Goal: Communication & Community: Answer question/provide support

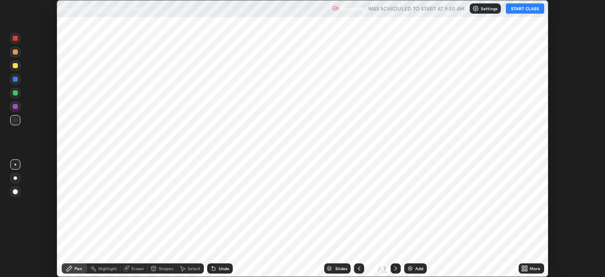
scroll to position [277, 605]
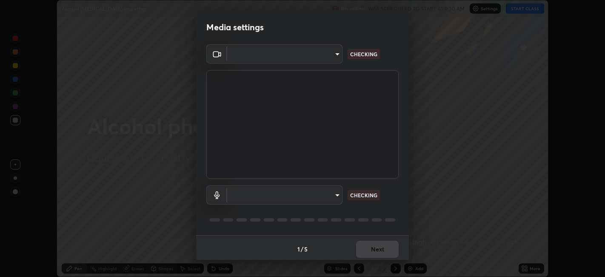
type input "e8d69c7dc0c2a56c5aabaa85415bde81fe71d5f71f3198f3fc497bb9ff74f4e0"
type input "default"
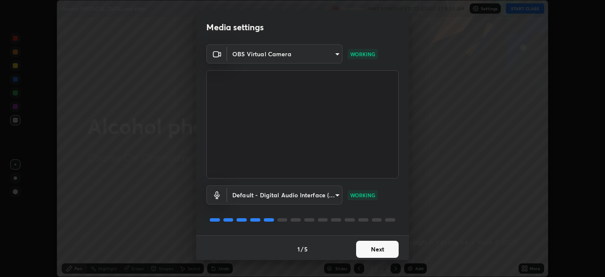
scroll to position [2, 0]
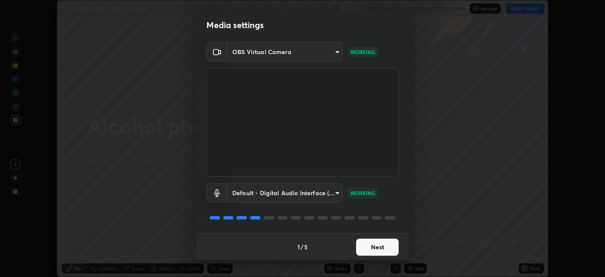
click at [367, 247] on button "Next" at bounding box center [377, 246] width 43 height 17
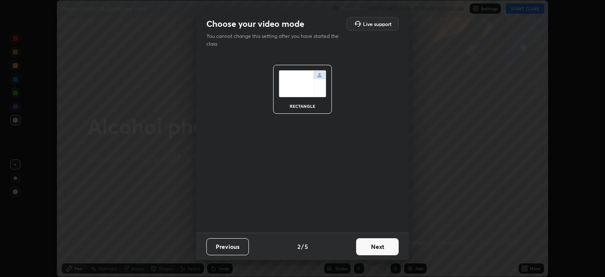
scroll to position [0, 0]
click at [369, 249] on button "Next" at bounding box center [377, 246] width 43 height 17
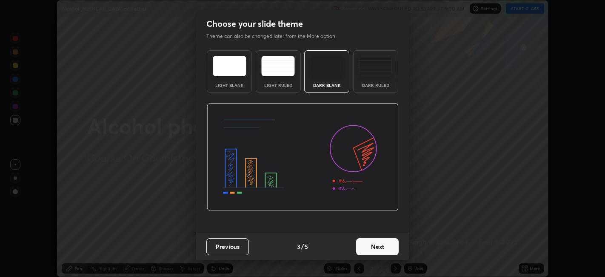
click at [366, 73] on img at bounding box center [376, 66] width 34 height 20
click at [374, 248] on button "Next" at bounding box center [377, 246] width 43 height 17
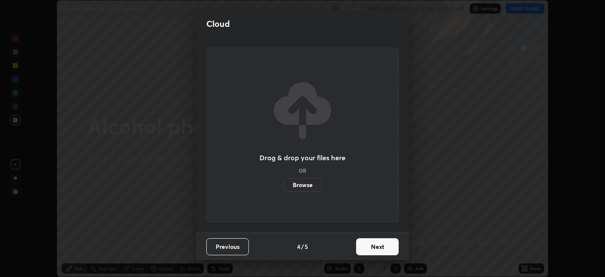
click at [369, 249] on button "Next" at bounding box center [377, 246] width 43 height 17
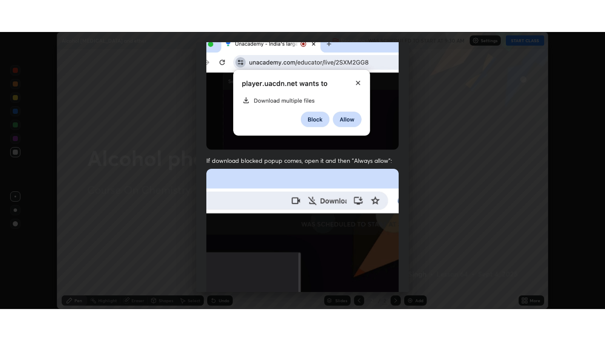
scroll to position [176, 0]
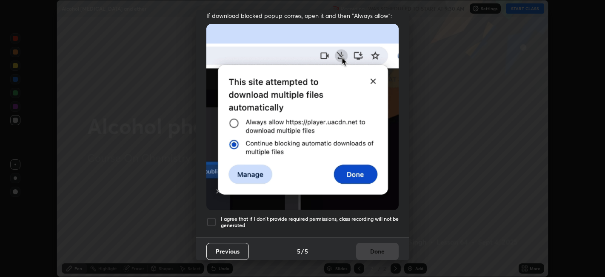
click at [212, 217] on div at bounding box center [211, 222] width 10 height 10
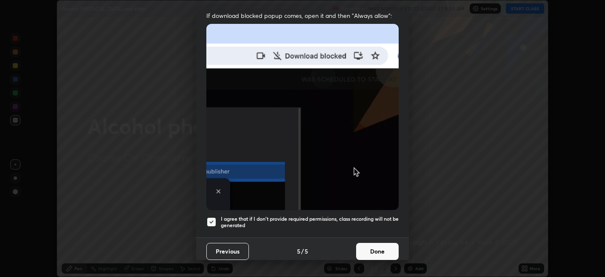
click at [367, 246] on button "Done" at bounding box center [377, 251] width 43 height 17
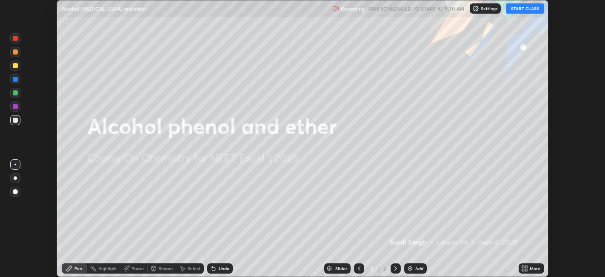
click at [518, 9] on button "START CLASS" at bounding box center [525, 8] width 38 height 10
click at [528, 11] on button "End Class" at bounding box center [527, 8] width 34 height 10
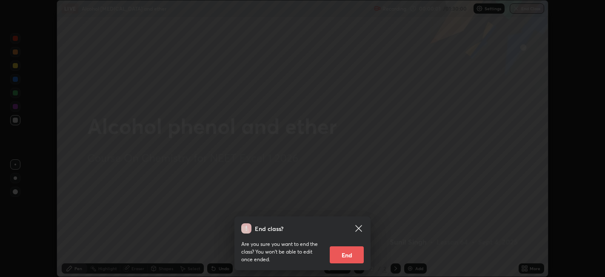
click at [440, 110] on div "End class? Are you sure you want to end the class? You won’t be able to edit on…" at bounding box center [302, 138] width 605 height 277
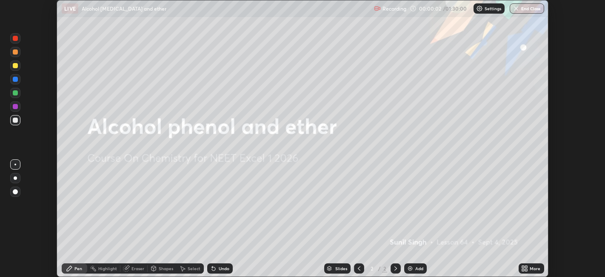
click at [527, 266] on icon at bounding box center [527, 267] width 2 height 2
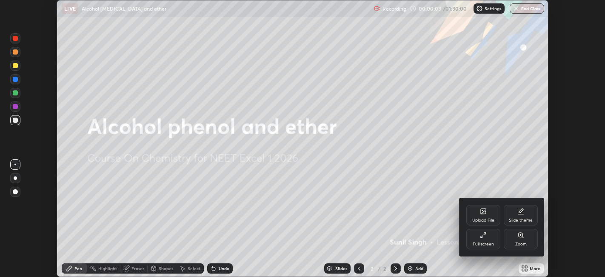
click at [480, 239] on div "Full screen" at bounding box center [484, 239] width 34 height 20
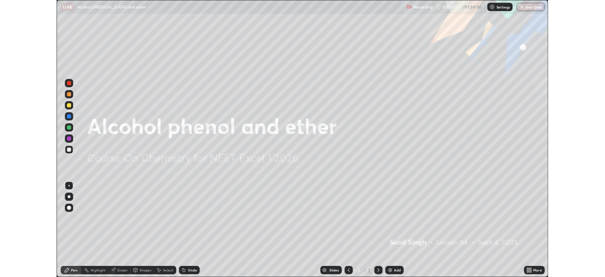
scroll to position [341, 605]
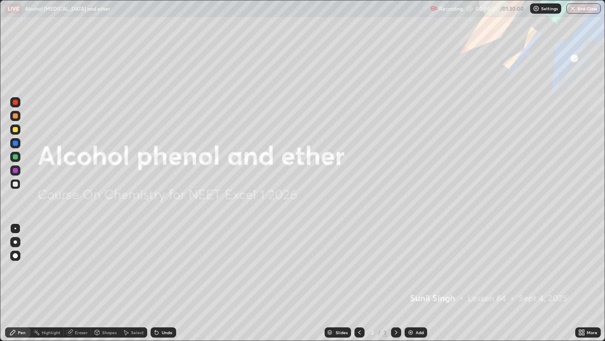
click at [15, 131] on div at bounding box center [15, 129] width 5 height 5
click at [395, 276] on icon at bounding box center [396, 332] width 7 height 7
click at [414, 276] on div "Add" at bounding box center [416, 332] width 23 height 10
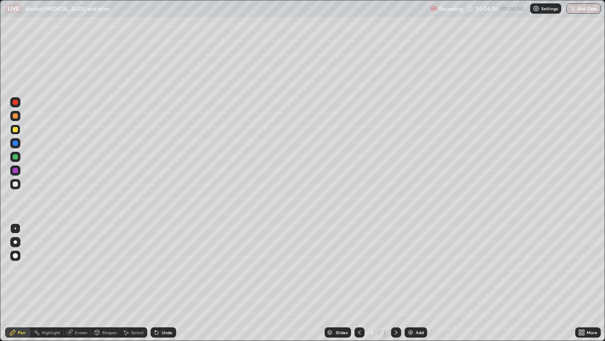
click at [14, 184] on div at bounding box center [15, 183] width 5 height 5
click at [160, 276] on div "Undo" at bounding box center [164, 332] width 26 height 10
click at [162, 276] on div "Undo" at bounding box center [167, 332] width 11 height 4
click at [161, 276] on div "Undo" at bounding box center [164, 332] width 26 height 10
click at [163, 276] on div "Undo" at bounding box center [167, 332] width 11 height 4
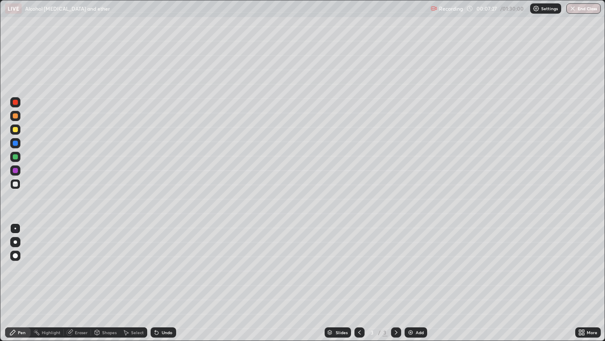
click at [162, 276] on div "Undo" at bounding box center [167, 332] width 11 height 4
click at [17, 128] on div at bounding box center [15, 129] width 5 height 5
click at [162, 276] on div "Undo" at bounding box center [167, 332] width 11 height 4
click at [410, 276] on img at bounding box center [410, 332] width 7 height 7
click at [162, 276] on div "Undo" at bounding box center [167, 332] width 11 height 4
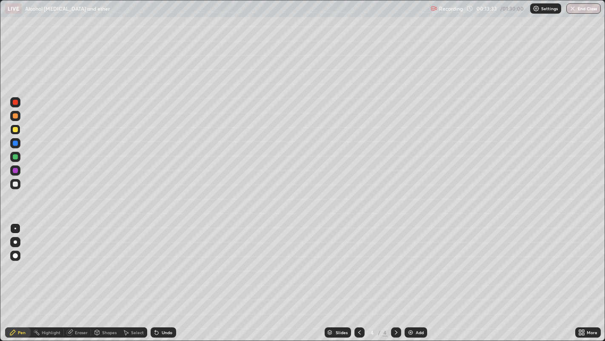
click at [163, 276] on div "Undo" at bounding box center [167, 332] width 11 height 4
click at [164, 276] on div "Undo" at bounding box center [167, 332] width 11 height 4
click at [163, 276] on div "Undo" at bounding box center [167, 332] width 11 height 4
click at [160, 276] on div "Undo" at bounding box center [164, 332] width 26 height 10
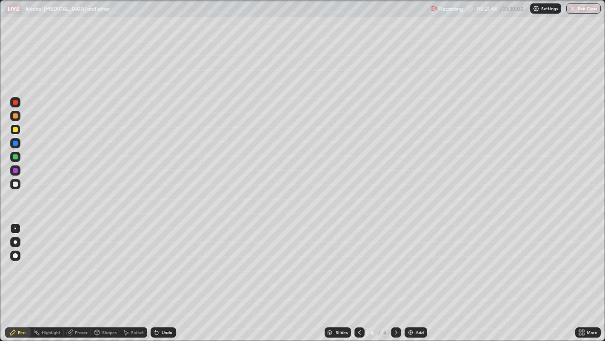
click at [394, 276] on icon at bounding box center [396, 332] width 7 height 7
click at [414, 276] on div "Add" at bounding box center [416, 332] width 23 height 10
click at [162, 276] on div "Undo" at bounding box center [167, 332] width 11 height 4
click at [413, 276] on img at bounding box center [410, 332] width 7 height 7
click at [414, 276] on div "Add" at bounding box center [416, 332] width 23 height 10
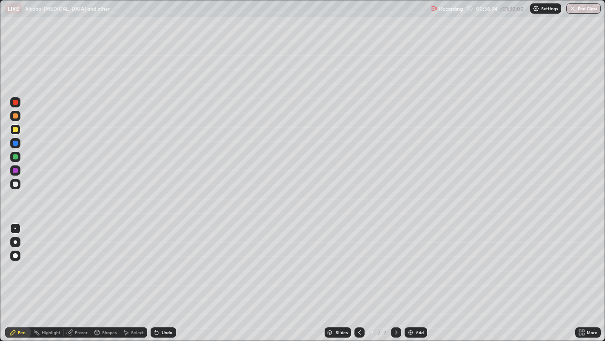
click at [162, 276] on div "Undo" at bounding box center [167, 332] width 11 height 4
click at [164, 276] on div "Undo" at bounding box center [167, 332] width 11 height 4
click at [160, 276] on div "Undo" at bounding box center [164, 332] width 26 height 10
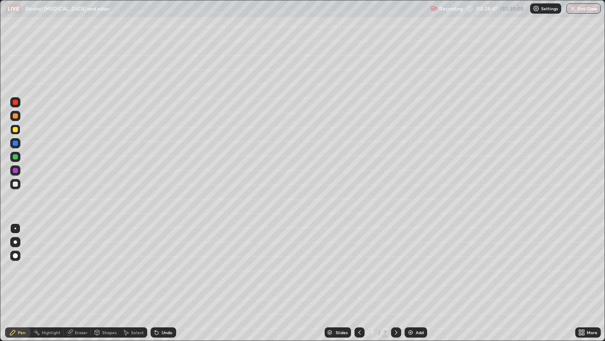
click at [166, 276] on div "Undo" at bounding box center [167, 332] width 11 height 4
click at [159, 276] on div "Undo" at bounding box center [164, 332] width 26 height 10
click at [358, 276] on icon at bounding box center [359, 332] width 7 height 7
click at [391, 276] on div at bounding box center [396, 332] width 10 height 10
click at [416, 276] on div "Add" at bounding box center [420, 332] width 8 height 4
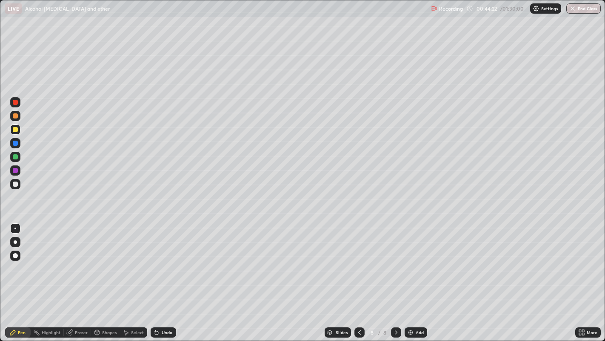
click at [19, 112] on div at bounding box center [15, 116] width 10 height 10
click at [412, 276] on img at bounding box center [410, 332] width 7 height 7
click at [163, 276] on div "Undo" at bounding box center [167, 332] width 11 height 4
click at [162, 276] on div "Undo" at bounding box center [167, 332] width 11 height 4
click at [160, 276] on div "Undo" at bounding box center [164, 332] width 26 height 10
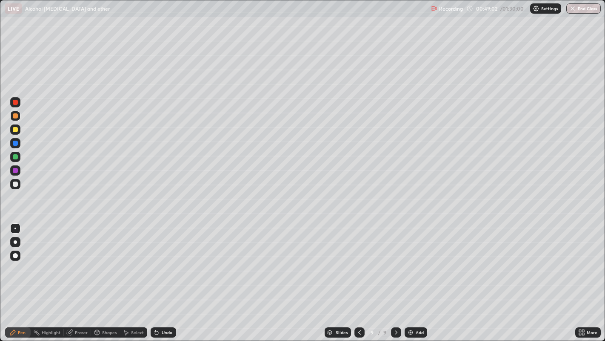
click at [165, 276] on div "Undo" at bounding box center [164, 332] width 26 height 10
click at [412, 276] on img at bounding box center [410, 332] width 7 height 7
click at [160, 276] on div "Undo" at bounding box center [164, 332] width 26 height 10
click at [15, 184] on div at bounding box center [15, 183] width 5 height 5
click at [162, 276] on div "Undo" at bounding box center [164, 332] width 26 height 10
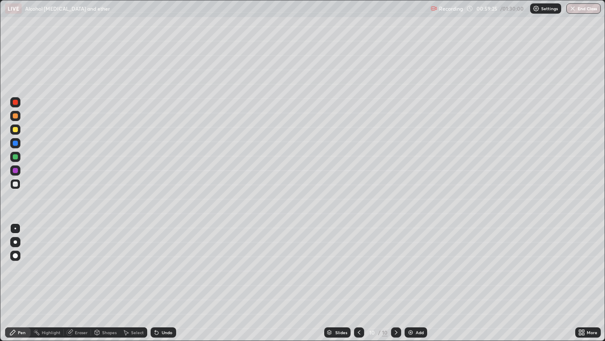
click at [410, 276] on img at bounding box center [410, 332] width 7 height 7
click at [162, 276] on div "Undo" at bounding box center [167, 332] width 11 height 4
click at [160, 276] on div "Undo" at bounding box center [164, 332] width 26 height 10
click at [162, 276] on div "Undo" at bounding box center [167, 332] width 11 height 4
click at [411, 276] on img at bounding box center [410, 332] width 7 height 7
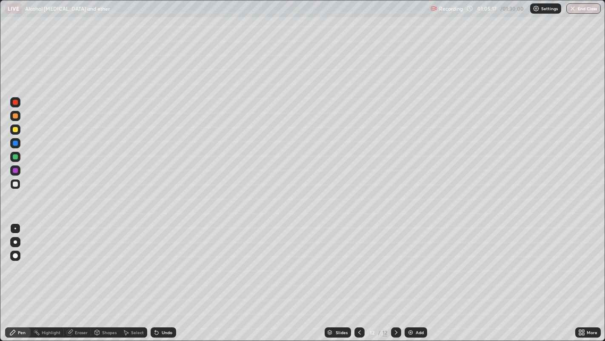
click at [170, 276] on div "Undo" at bounding box center [161, 332] width 29 height 17
click at [412, 276] on img at bounding box center [410, 332] width 7 height 7
click at [159, 276] on div "Undo" at bounding box center [164, 332] width 26 height 10
click at [157, 276] on icon at bounding box center [156, 332] width 3 height 3
click at [162, 276] on div "Undo" at bounding box center [167, 332] width 11 height 4
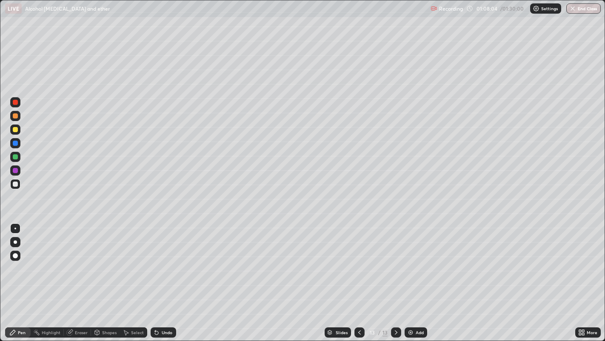
click at [158, 276] on icon at bounding box center [156, 332] width 7 height 7
click at [416, 276] on div "Add" at bounding box center [420, 332] width 8 height 4
click at [15, 129] on div at bounding box center [15, 129] width 5 height 5
click at [360, 276] on icon at bounding box center [359, 332] width 7 height 7
click at [358, 276] on icon at bounding box center [359, 332] width 7 height 7
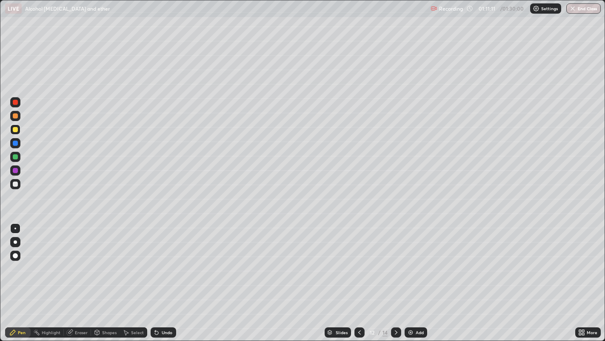
click at [358, 276] on icon at bounding box center [359, 332] width 3 height 4
click at [360, 276] on icon at bounding box center [359, 332] width 3 height 4
click at [395, 276] on icon at bounding box center [396, 332] width 7 height 7
click at [358, 276] on icon at bounding box center [359, 332] width 7 height 7
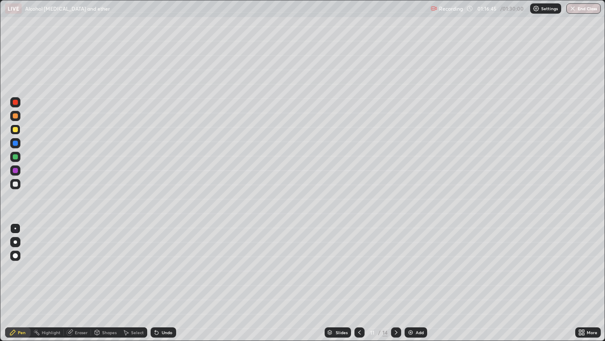
click at [395, 276] on icon at bounding box center [396, 332] width 3 height 4
click at [395, 276] on icon at bounding box center [396, 332] width 7 height 7
click at [360, 276] on icon at bounding box center [359, 332] width 7 height 7
click at [394, 276] on icon at bounding box center [396, 332] width 7 height 7
click at [396, 276] on icon at bounding box center [396, 332] width 7 height 7
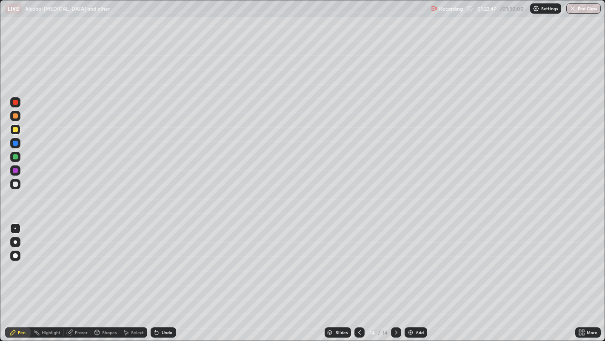
click at [355, 276] on div at bounding box center [360, 332] width 10 height 10
click at [394, 276] on icon at bounding box center [396, 332] width 7 height 7
click at [160, 276] on div "Undo" at bounding box center [164, 332] width 26 height 10
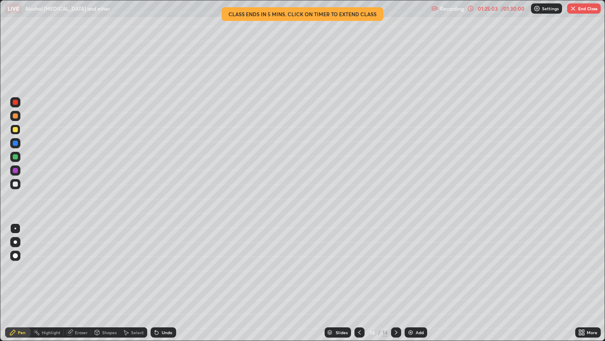
click at [14, 185] on div at bounding box center [15, 183] width 5 height 5
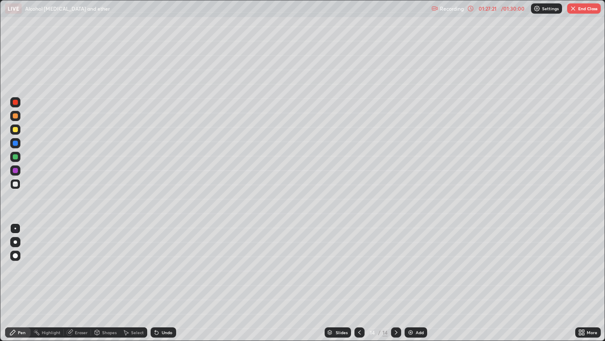
click at [161, 276] on div "Undo" at bounding box center [164, 332] width 26 height 10
click at [154, 276] on div "Undo" at bounding box center [164, 332] width 26 height 10
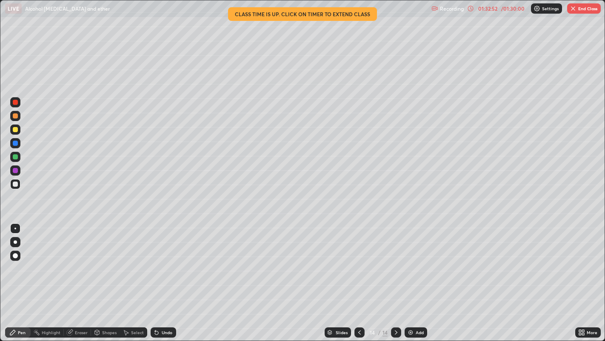
click at [583, 10] on button "End Class" at bounding box center [584, 8] width 34 height 10
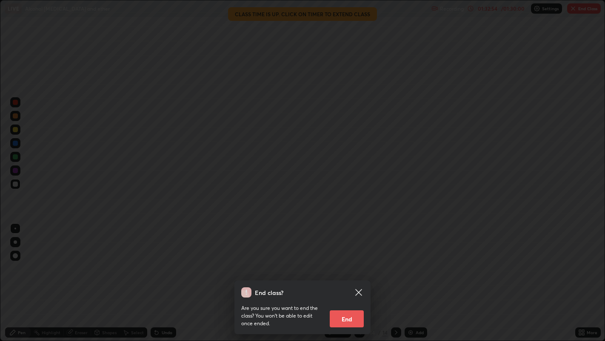
click at [349, 276] on button "End" at bounding box center [347, 318] width 34 height 17
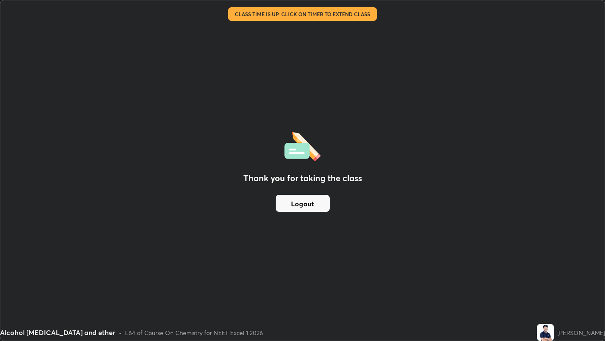
click at [554, 276] on img at bounding box center [545, 332] width 17 height 17
click at [310, 202] on button "Logout" at bounding box center [303, 203] width 54 height 17
click at [303, 202] on button "Logout" at bounding box center [303, 203] width 54 height 17
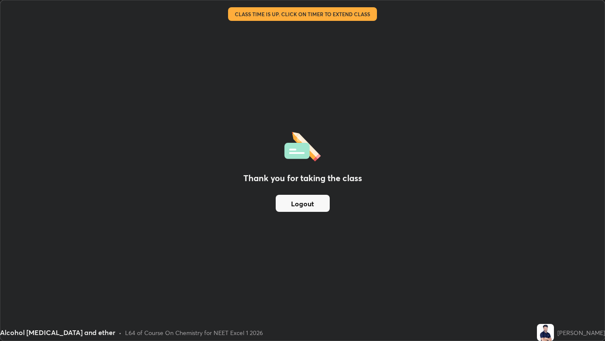
click at [301, 203] on button "Logout" at bounding box center [303, 203] width 54 height 17
click at [301, 201] on button "Logout" at bounding box center [303, 203] width 54 height 17
click at [300, 202] on button "Logout" at bounding box center [303, 203] width 54 height 17
click at [301, 202] on button "Logout" at bounding box center [303, 203] width 54 height 17
click at [300, 199] on button "Logout" at bounding box center [303, 203] width 54 height 17
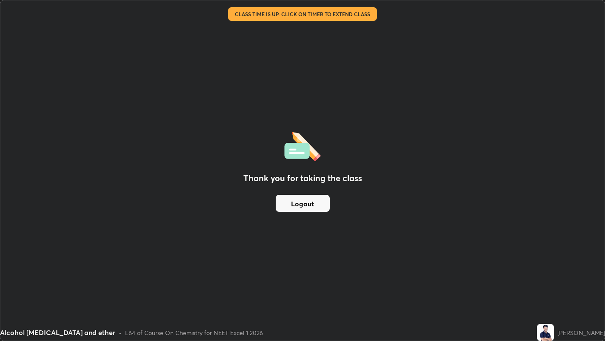
click at [301, 196] on button "Logout" at bounding box center [303, 203] width 54 height 17
click at [303, 198] on button "Logout" at bounding box center [303, 203] width 54 height 17
click at [304, 199] on button "Logout" at bounding box center [303, 203] width 54 height 17
click at [304, 200] on button "Logout" at bounding box center [303, 203] width 54 height 17
click at [305, 198] on button "Logout" at bounding box center [303, 203] width 54 height 17
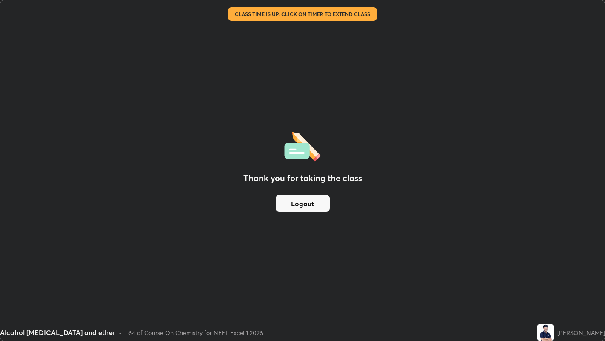
click at [279, 237] on div "Thank you for taking the class Logout" at bounding box center [302, 170] width 604 height 340
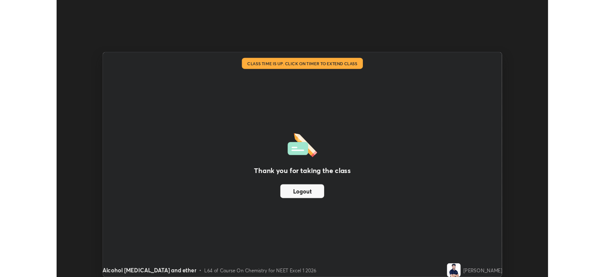
scroll to position [42290, 41961]
